Goal: Task Accomplishment & Management: Manage account settings

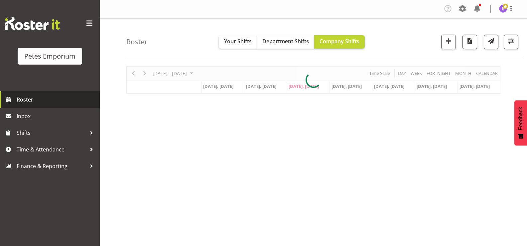
click at [21, 97] on span "Roster" at bounding box center [57, 99] width 80 height 10
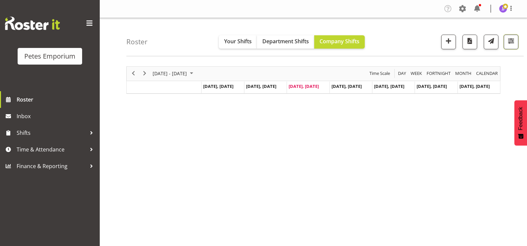
click at [513, 44] on span "button" at bounding box center [511, 41] width 9 height 9
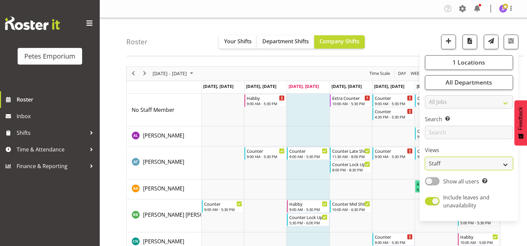
click at [504, 165] on select "Staff Role Shift - Horizontal Shift - Vertical Staff - Location" at bounding box center [469, 163] width 88 height 13
select select "shift"
click at [425, 157] on select "Staff Role Shift - Horizontal Shift - Vertical Staff - Location" at bounding box center [469, 163] width 88 height 13
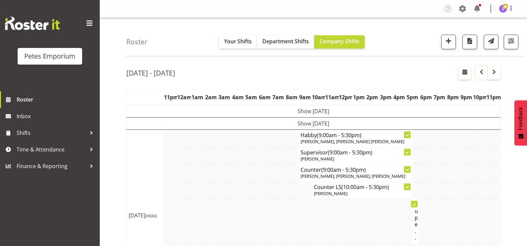
click at [481, 73] on span "button" at bounding box center [482, 72] width 8 height 8
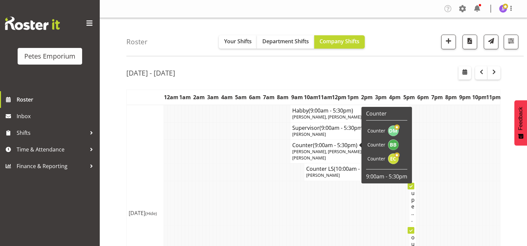
click at [242, 166] on td at bounding box center [243, 171] width 4 height 17
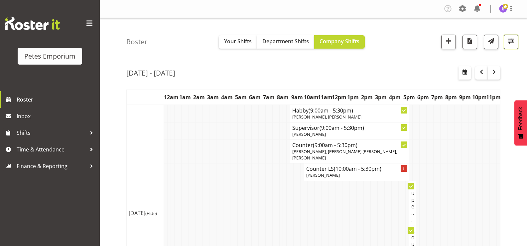
click at [509, 45] on span "button" at bounding box center [511, 41] width 9 height 9
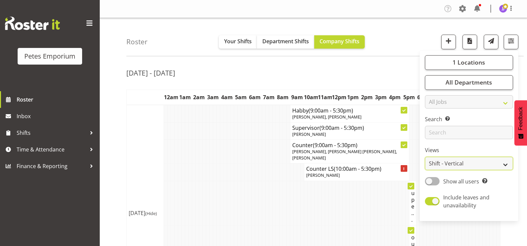
click at [509, 167] on select "Staff Role Shift - Horizontal Shift - Vertical Staff - Location" at bounding box center [469, 163] width 88 height 13
click at [452, 66] on button "1 Locations" at bounding box center [469, 62] width 88 height 15
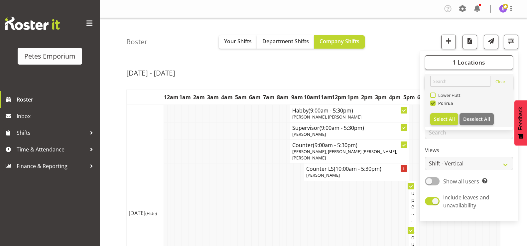
click at [433, 94] on span at bounding box center [432, 94] width 5 height 5
click at [433, 94] on input "Lower Hutt" at bounding box center [432, 95] width 4 height 4
checkbox input "true"
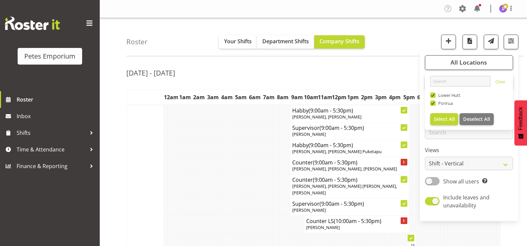
click at [234, 181] on td at bounding box center [236, 186] width 4 height 24
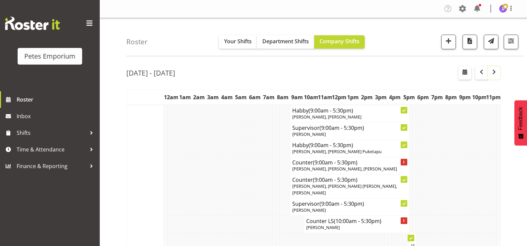
click at [492, 73] on span "button" at bounding box center [494, 72] width 8 height 8
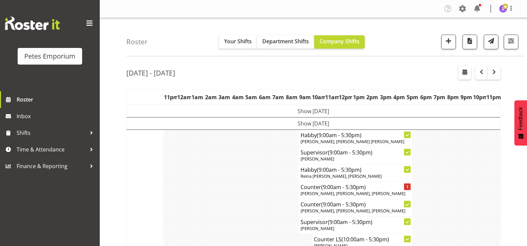
click at [277, 122] on td "Show Tue 19th Aug 2025" at bounding box center [314, 123] width 374 height 12
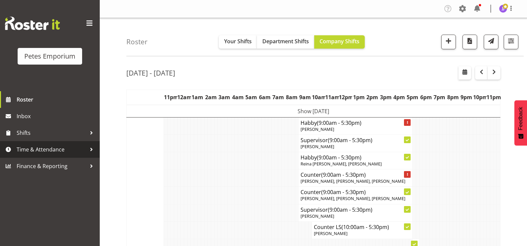
click at [42, 148] on span "Time & Attendance" at bounding box center [52, 149] width 70 height 10
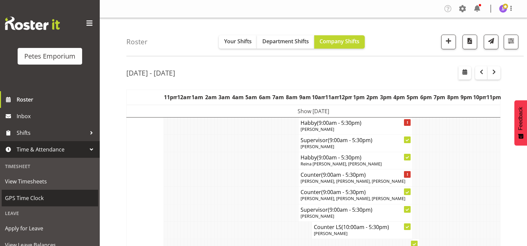
click at [29, 201] on span "GPS Time Clock" at bounding box center [50, 198] width 90 height 10
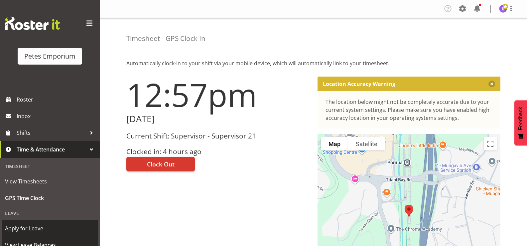
scroll to position [59, 0]
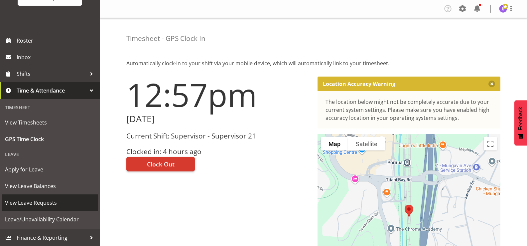
click at [45, 205] on span "View Leave Requests" at bounding box center [50, 203] width 90 height 10
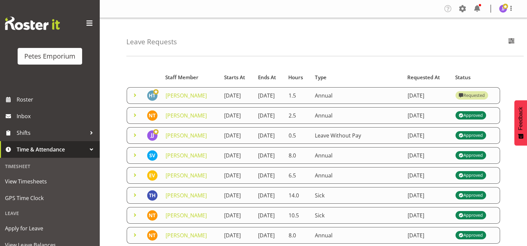
click at [135, 98] on span at bounding box center [135, 95] width 8 height 8
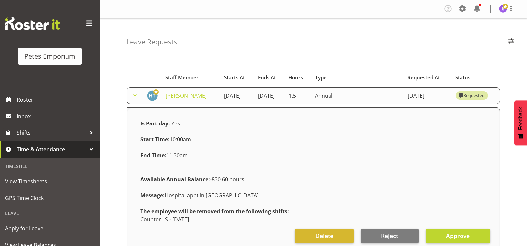
click at [135, 98] on span at bounding box center [135, 95] width 8 height 8
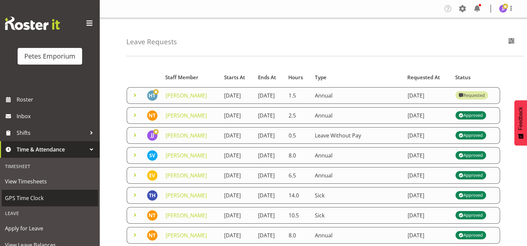
click at [39, 198] on span "GPS Time Clock" at bounding box center [50, 198] width 90 height 10
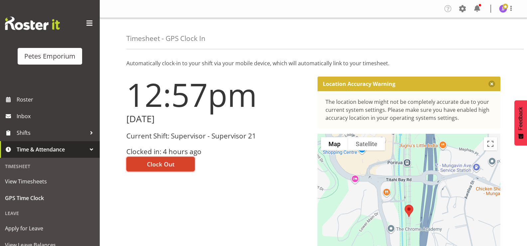
click at [157, 163] on span "Clock Out" at bounding box center [161, 164] width 28 height 9
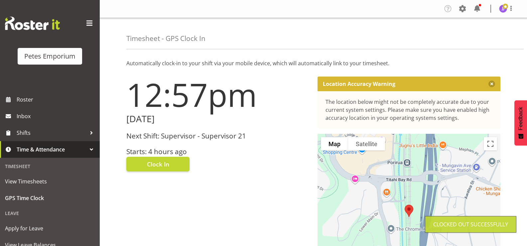
click at [505, 12] on img at bounding box center [503, 9] width 8 height 8
click at [486, 37] on link "Log Out" at bounding box center [483, 35] width 64 height 12
